Goal: Communication & Community: Ask a question

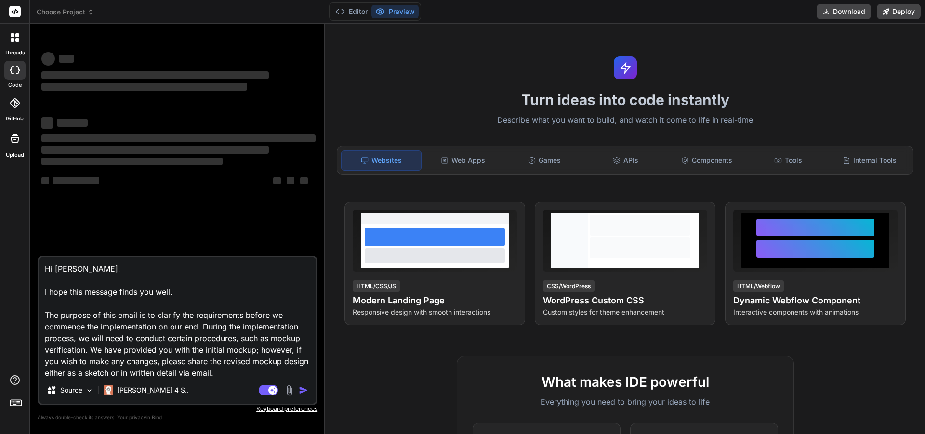
click at [240, 374] on textarea "Hi [PERSON_NAME], I hope this message finds you well. The purpose of this email…" at bounding box center [177, 316] width 277 height 119
click at [240, 376] on textarea "Hi [PERSON_NAME], I hope this message finds you well. The purpose of this email…" at bounding box center [177, 316] width 277 height 119
type textarea "x"
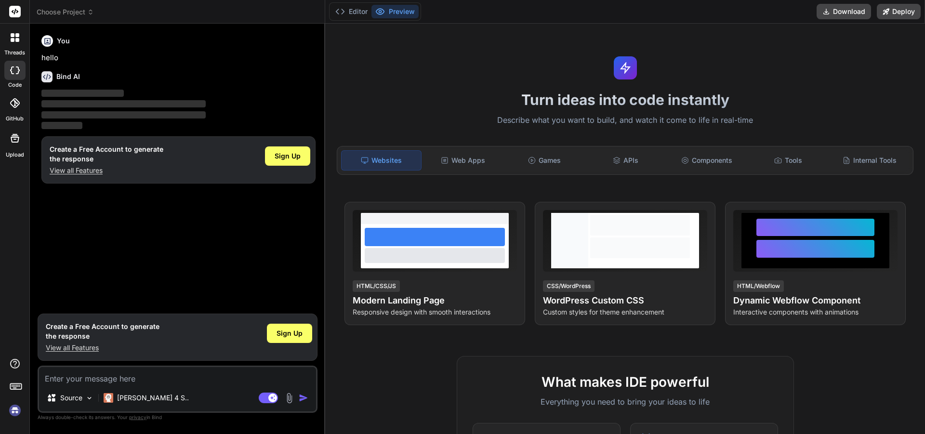
type textarea "x"
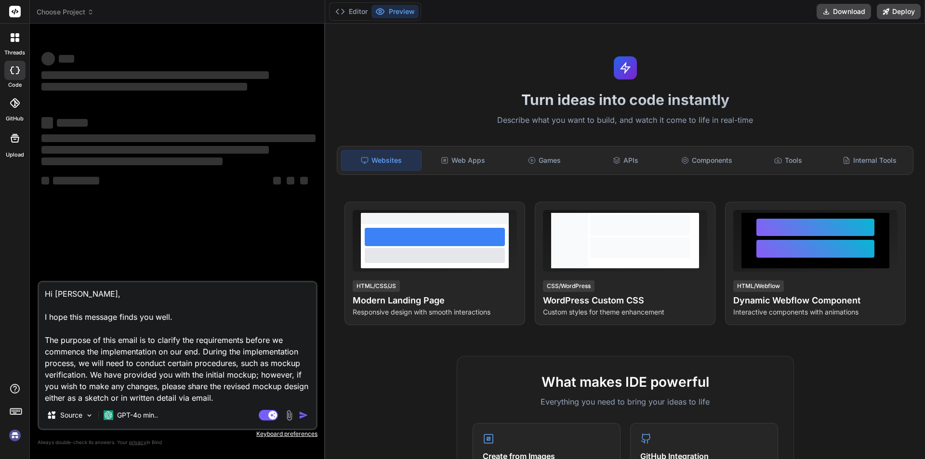
type textarea "x"
drag, startPoint x: 262, startPoint y: 394, endPoint x: 248, endPoint y: 399, distance: 14.2
click at [260, 394] on textarea "Hi [PERSON_NAME], I hope this message finds you well. The purpose of this email…" at bounding box center [177, 341] width 277 height 119
click at [248, 399] on textarea "Hi [PERSON_NAME], I hope this message finds you well. The purpose of this email…" at bounding box center [177, 341] width 277 height 119
type textarea "x"
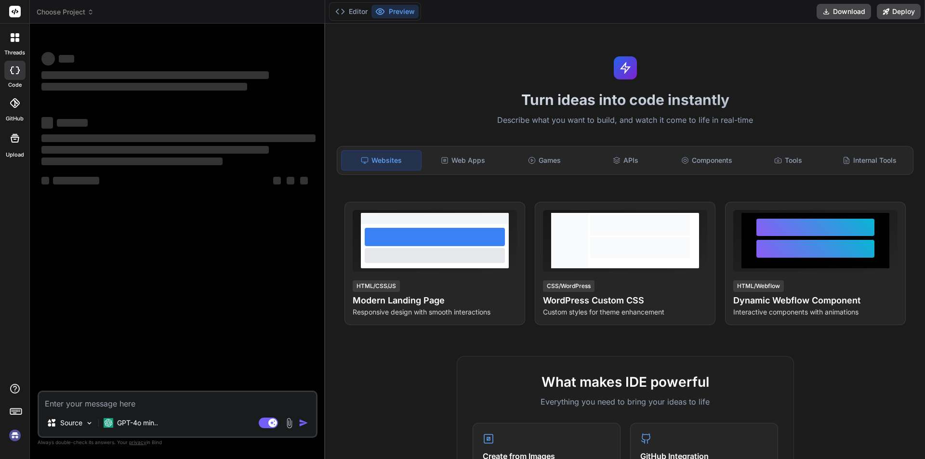
click at [129, 404] on textarea at bounding box center [177, 400] width 277 height 17
type textarea "d"
type textarea "x"
type textarea "dd"
type textarea "x"
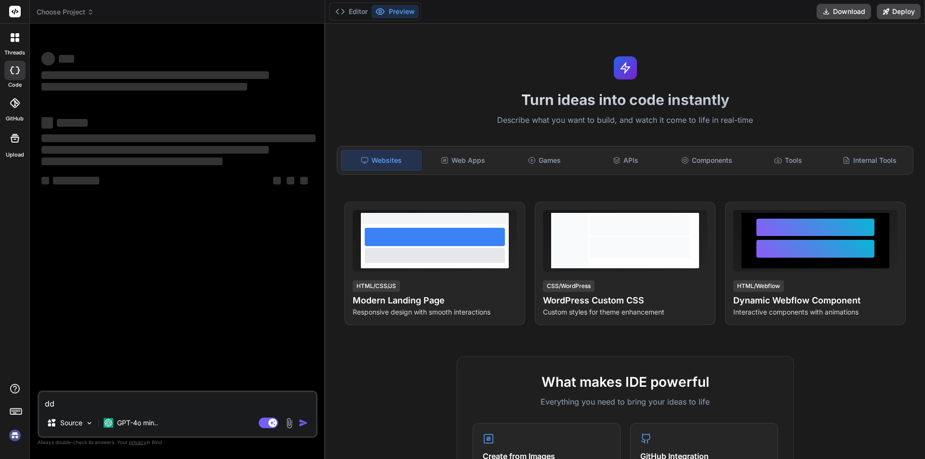
type textarea "ddd"
type textarea "x"
type textarea "dddd"
type textarea "x"
type textarea "dddd"
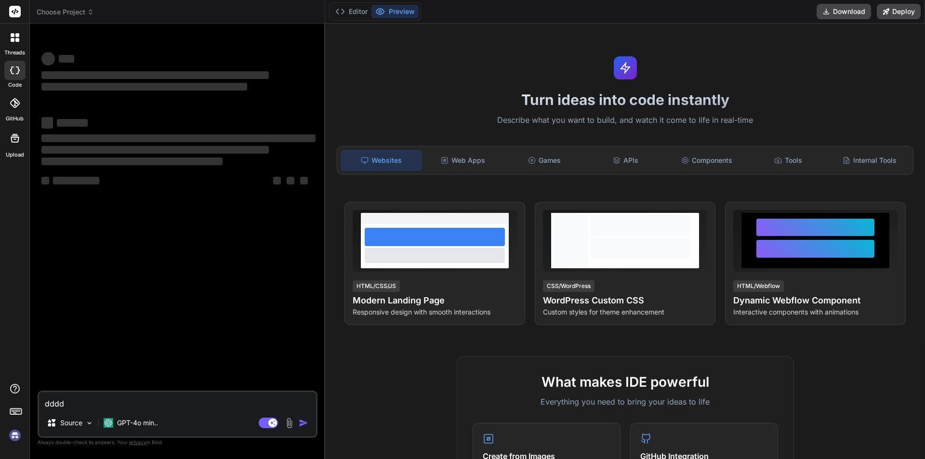
drag, startPoint x: 68, startPoint y: 402, endPoint x: 24, endPoint y: 406, distance: 44.5
click at [24, 406] on div "threads code GitHub Upload Choose Project Created with Pixso. Bind AI Web Searc…" at bounding box center [462, 229] width 925 height 459
type textarea "x"
click at [270, 426] on rect at bounding box center [272, 423] width 9 height 9
type textarea "x"
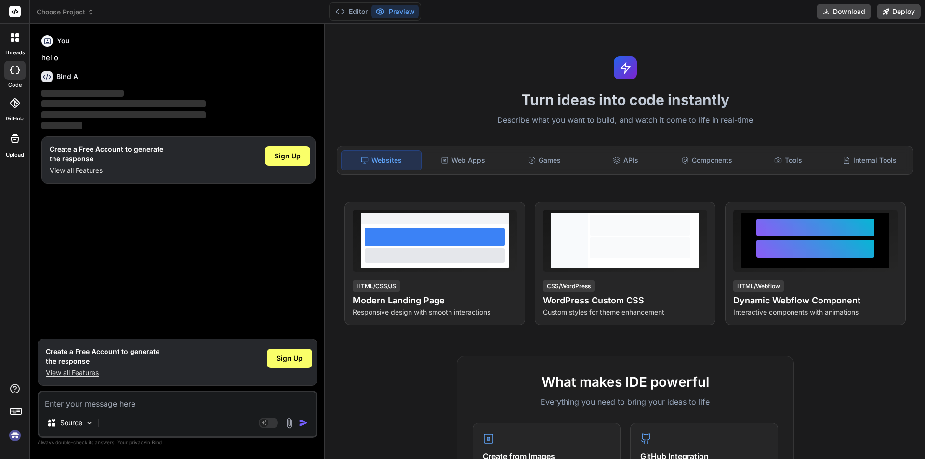
click at [102, 404] on textarea at bounding box center [177, 400] width 277 height 17
type textarea "g"
type textarea "x"
type textarea "gg"
type textarea "x"
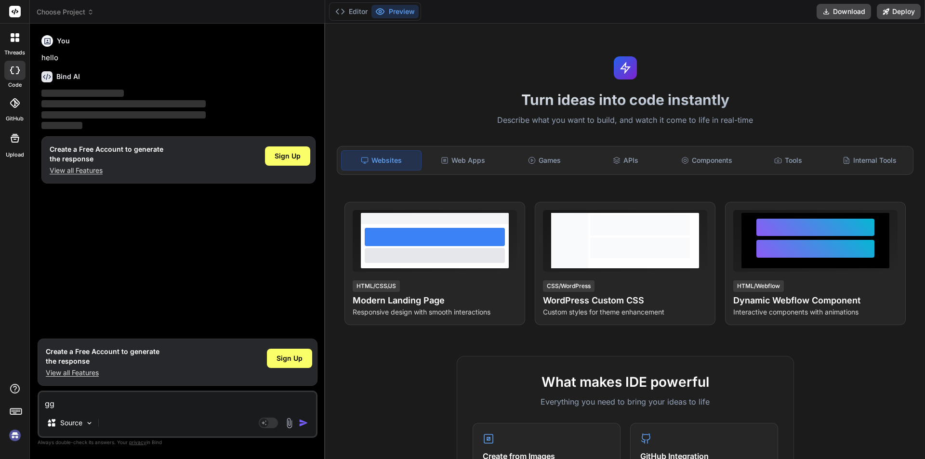
type textarea "ggg"
type textarea "x"
type textarea "gggg"
type textarea "x"
type textarea "gggg"
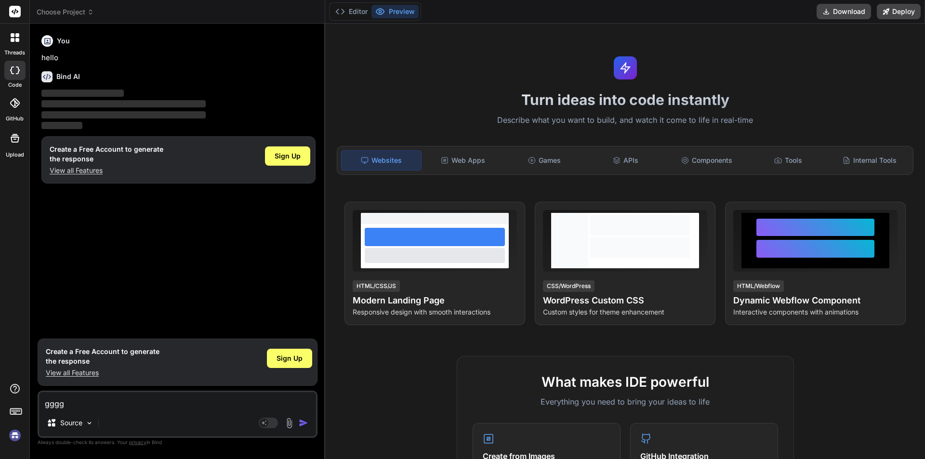
click at [302, 426] on img "button" at bounding box center [304, 423] width 10 height 10
click at [302, 423] on img "button" at bounding box center [304, 423] width 10 height 10
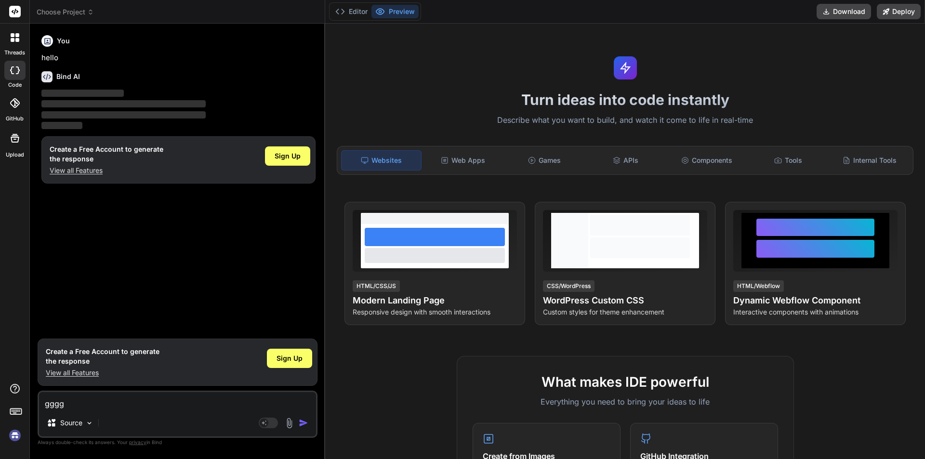
drag, startPoint x: 71, startPoint y: 401, endPoint x: 13, endPoint y: 402, distance: 58.8
click at [13, 402] on div "threads code GitHub Upload Choose Project Created with Pixso. Bind AI Web Searc…" at bounding box center [462, 229] width 925 height 459
type textarea "x"
click at [295, 361] on span "Sign Up" at bounding box center [289, 358] width 26 height 10
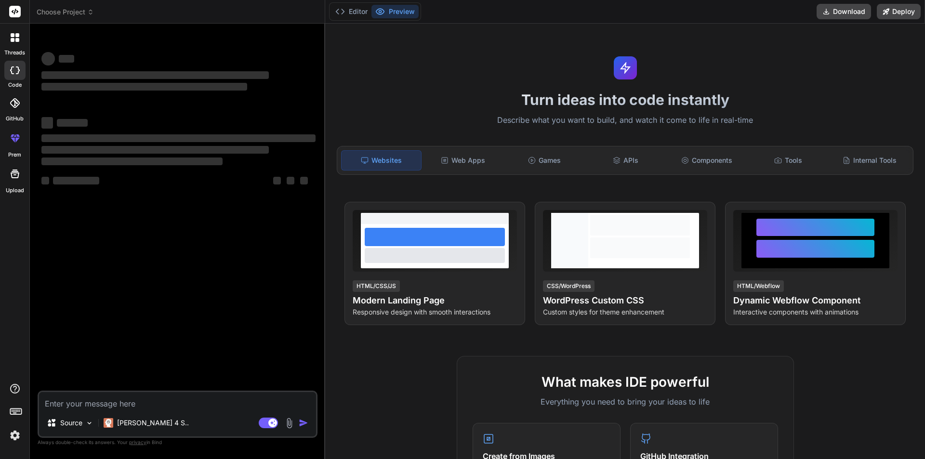
type textarea "x"
click at [153, 410] on div "Source Claude 4 S.. Agent Mode. When this toggle is activated, AI automatically…" at bounding box center [178, 414] width 280 height 47
click at [154, 405] on textarea at bounding box center [177, 400] width 277 height 17
type textarea "g"
type textarea "x"
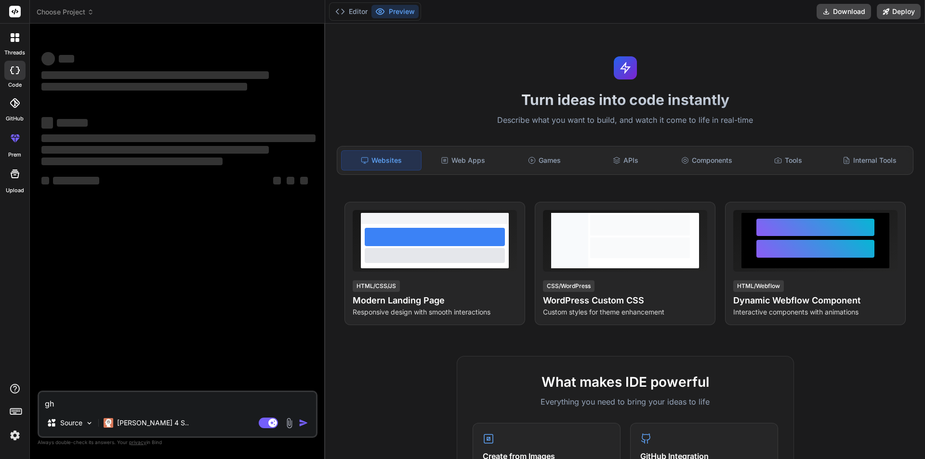
type textarea "ghg"
type textarea "x"
type textarea "ghgh"
type textarea "x"
type textarea "ghghg"
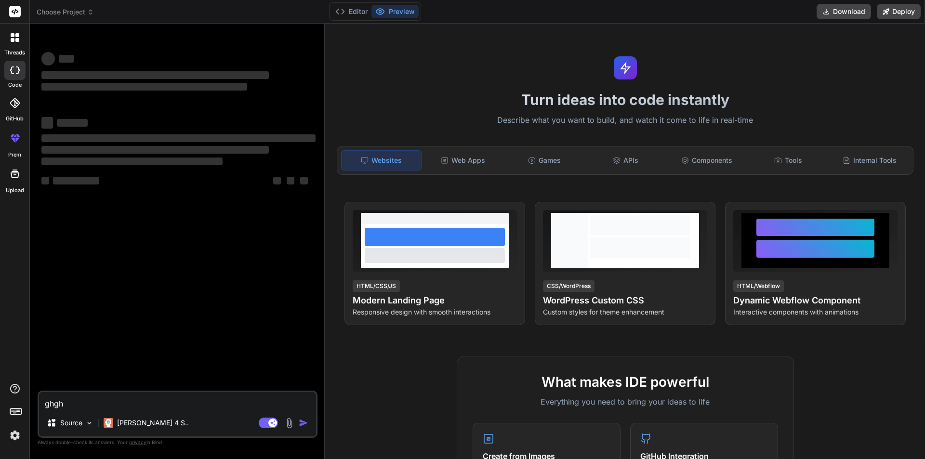
type textarea "x"
type textarea "ghghgh"
type textarea "x"
type textarea "ghghghg"
type textarea "x"
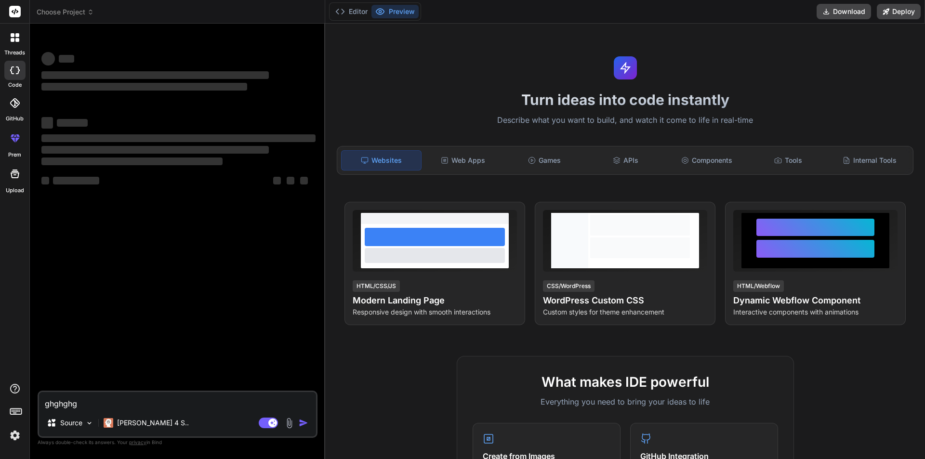
drag, startPoint x: 135, startPoint y: 393, endPoint x: 13, endPoint y: 406, distance: 122.5
click at [13, 406] on div "threads code GitHub prem Upload Choose Project Created with Pixso. Bind AI Web …" at bounding box center [462, 229] width 925 height 459
type textarea "x"
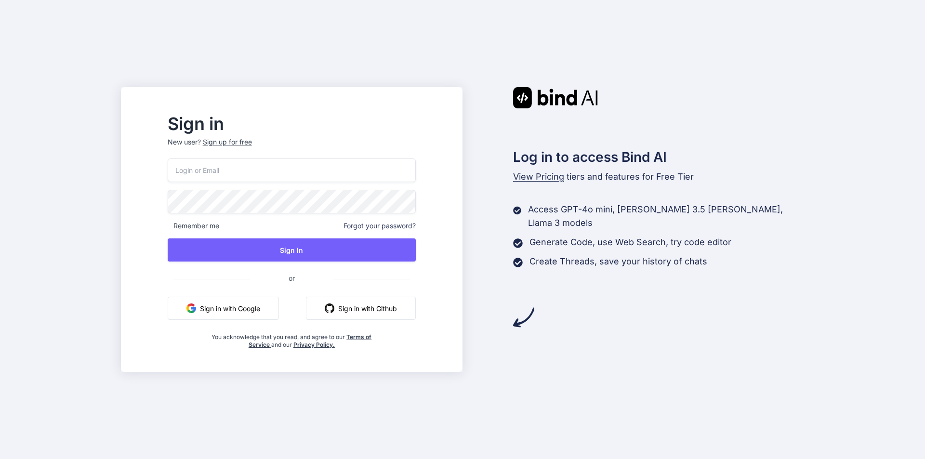
click at [237, 306] on button "Sign in with Google" at bounding box center [223, 308] width 111 height 23
